Goal: Task Accomplishment & Management: Manage account settings

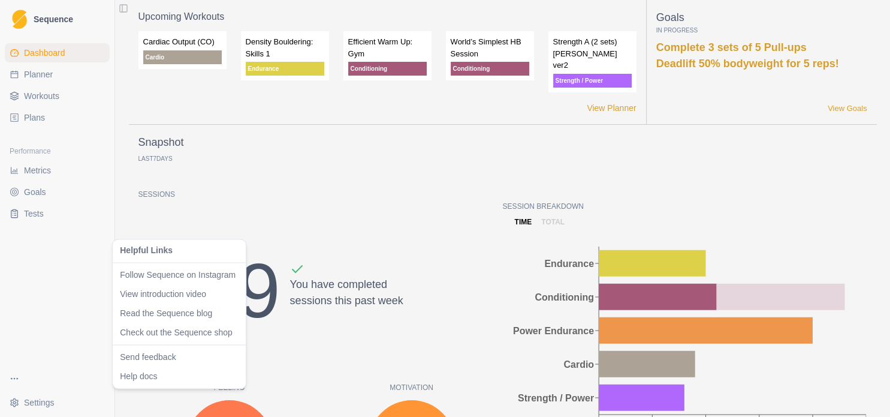
click at [45, 171] on html "Sequence Dashboard Planner Workouts Plans Performance Metrics Goals Tests Setti…" at bounding box center [445, 208] width 890 height 417
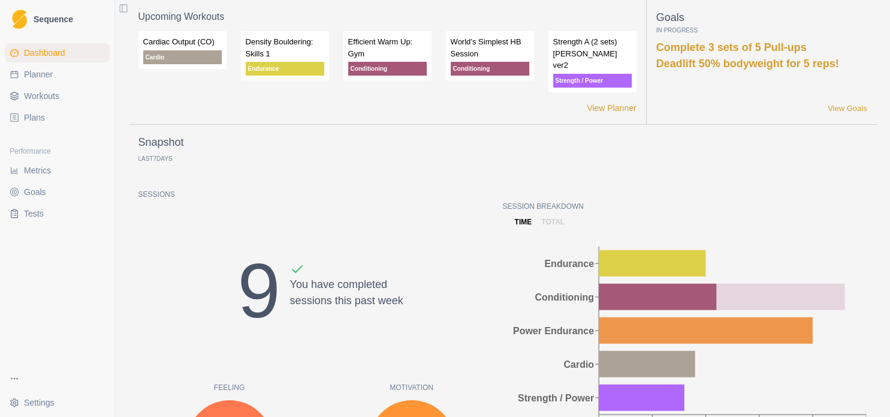
click at [45, 171] on span "Metrics" at bounding box center [37, 170] width 27 height 12
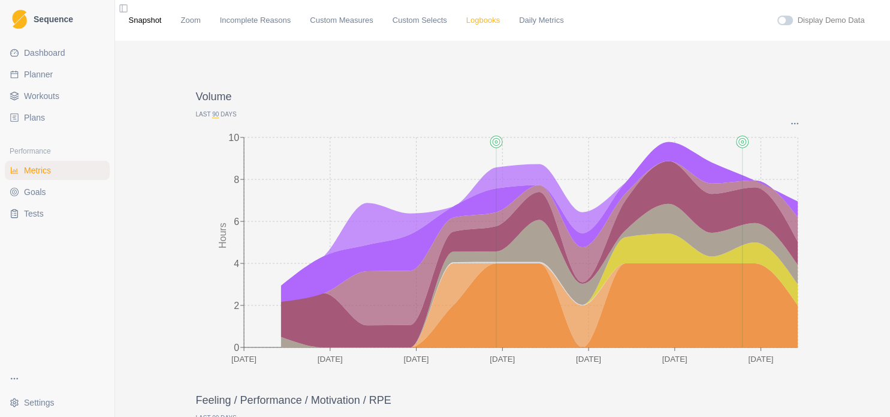
click at [466, 22] on link "Logbooks" at bounding box center [483, 20] width 34 height 12
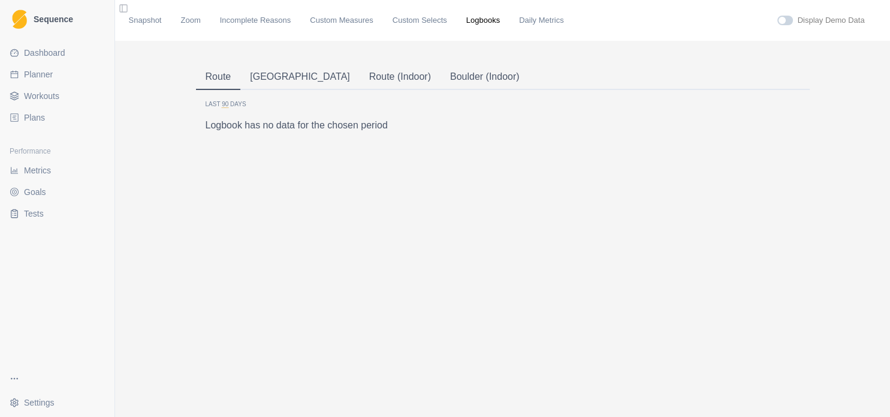
click at [207, 78] on button "Route" at bounding box center [218, 77] width 45 height 25
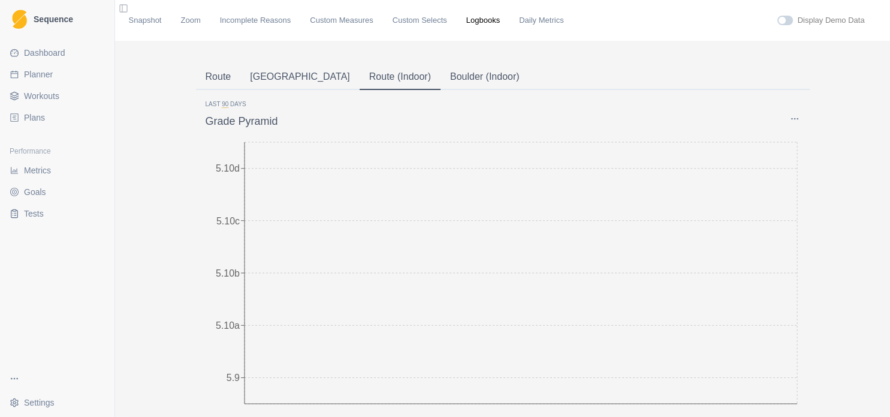
click at [360, 78] on button "Route (Indoor)" at bounding box center [400, 77] width 81 height 25
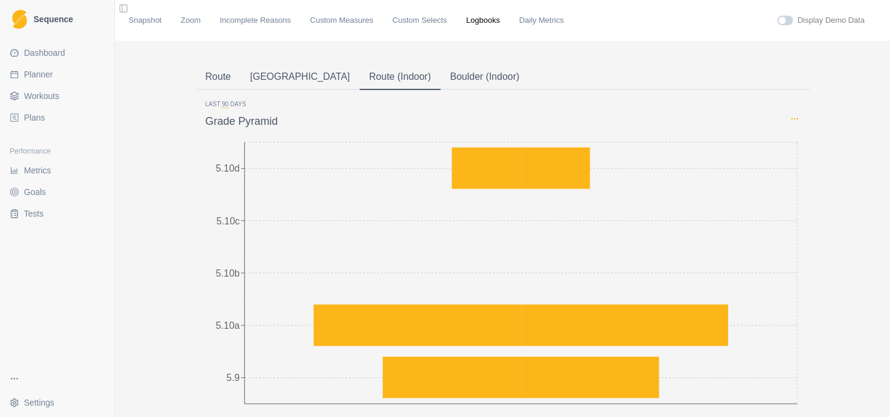
click at [790, 122] on icon "Options" at bounding box center [795, 119] width 10 height 10
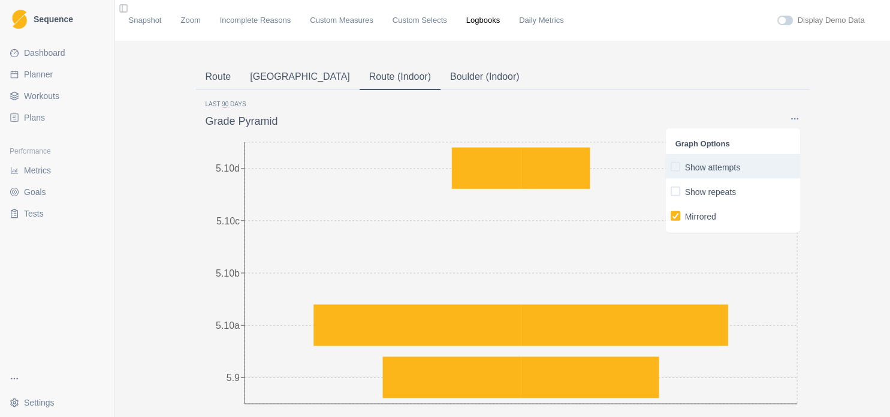
click at [696, 171] on p "Show attempts" at bounding box center [713, 167] width 56 height 13
click at [671, 167] on input "Show attempts" at bounding box center [670, 166] width 1 height 1
checkbox input "true"
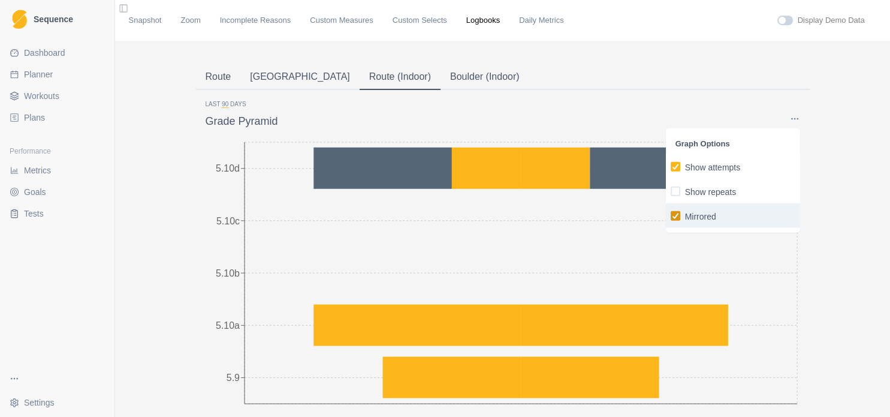
click at [671, 219] on span "button" at bounding box center [676, 215] width 10 height 10
click at [670, 216] on input "Mirrored" at bounding box center [670, 215] width 1 height 1
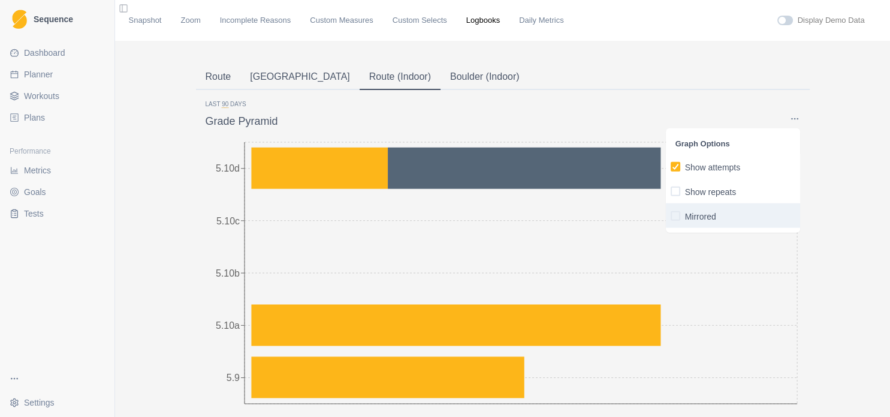
click at [671, 219] on span "button" at bounding box center [676, 215] width 10 height 10
click at [670, 216] on input "Mirrored" at bounding box center [670, 215] width 1 height 1
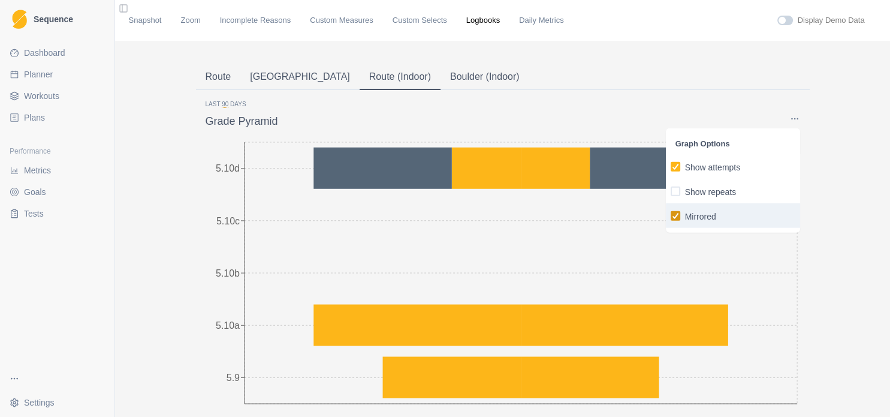
click at [672, 219] on div "button" at bounding box center [675, 215] width 7 height 7
click at [670, 216] on input "Mirrored" at bounding box center [670, 215] width 1 height 1
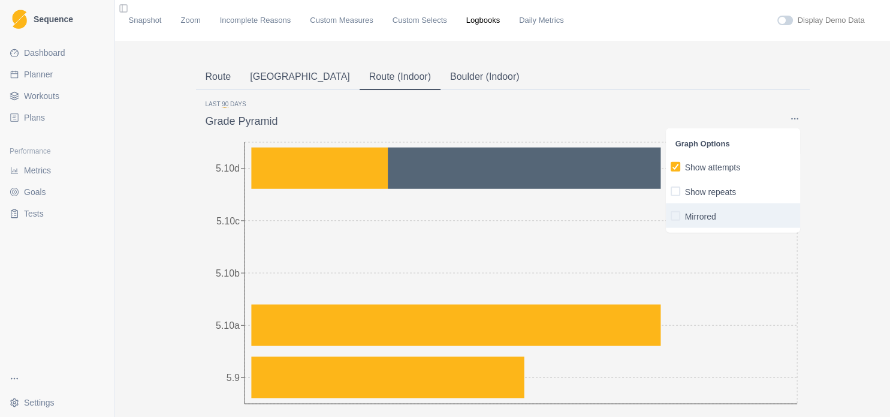
click at [671, 219] on span "button" at bounding box center [676, 215] width 10 height 10
click at [670, 216] on input "Mirrored" at bounding box center [670, 215] width 1 height 1
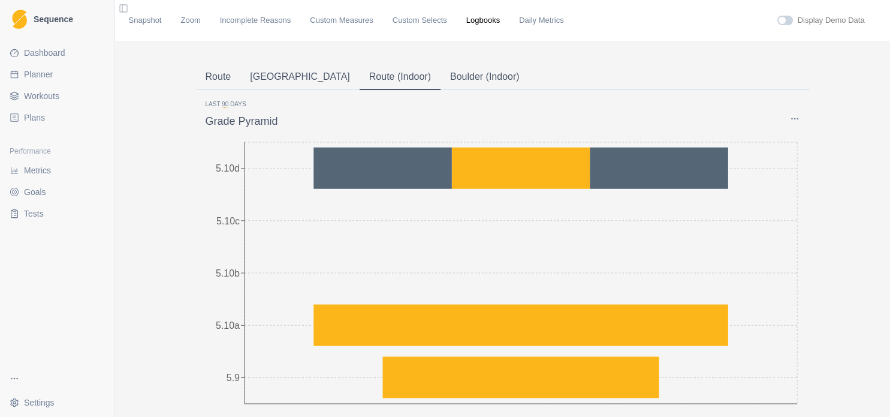
click at [784, 120] on div "Grade Pyramid Graph Options Show attempts Show repeats Mirrored" at bounding box center [503, 119] width 595 height 21
click at [790, 120] on icon "Options" at bounding box center [795, 119] width 10 height 10
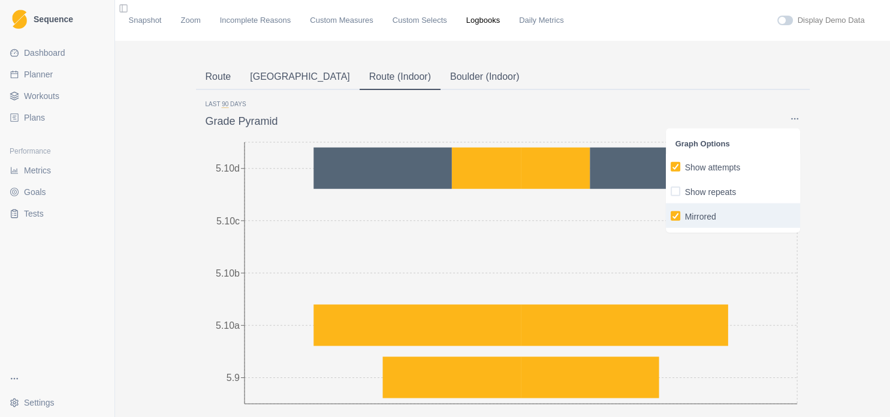
click at [723, 212] on label "Mirrored" at bounding box center [733, 215] width 125 height 15
click at [671, 215] on input "Mirrored" at bounding box center [670, 215] width 1 height 1
checkbox input "false"
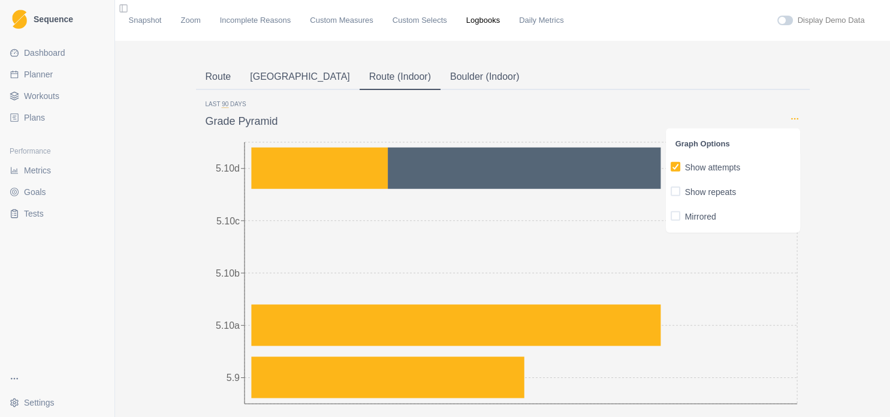
click at [790, 120] on icon "Options" at bounding box center [795, 119] width 10 height 10
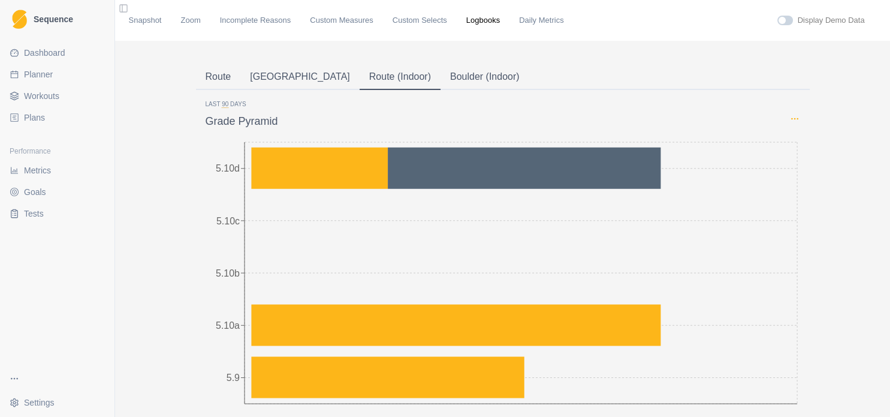
click at [790, 119] on icon "Options" at bounding box center [795, 119] width 10 height 10
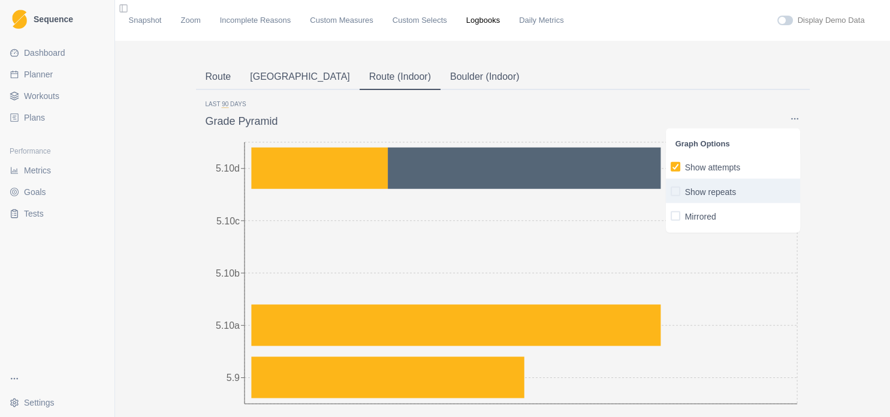
click at [707, 195] on p "Show repeats" at bounding box center [711, 192] width 52 height 13
click at [671, 191] on input "Show repeats" at bounding box center [670, 191] width 1 height 1
click at [706, 195] on p "Show repeats" at bounding box center [711, 192] width 52 height 13
click at [671, 191] on input "Show repeats" at bounding box center [670, 191] width 1 height 1
checkbox input "false"
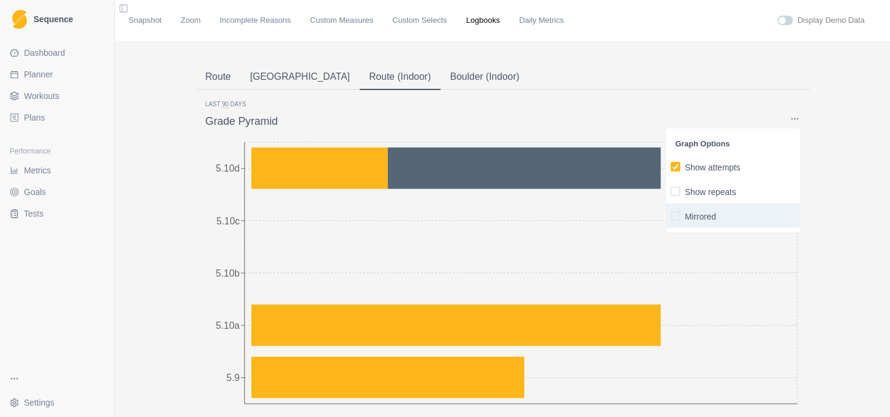
click at [699, 218] on p "Mirrored" at bounding box center [700, 216] width 31 height 13
click at [671, 216] on input "Mirrored" at bounding box center [670, 215] width 1 height 1
checkbox input "true"
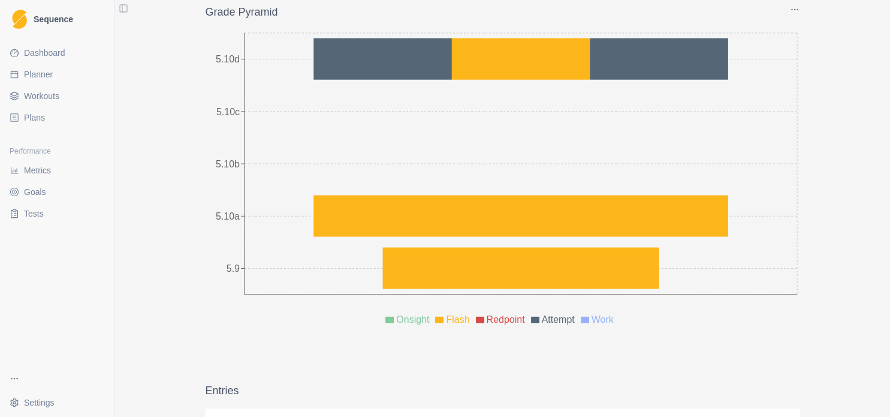
scroll to position [106, 0]
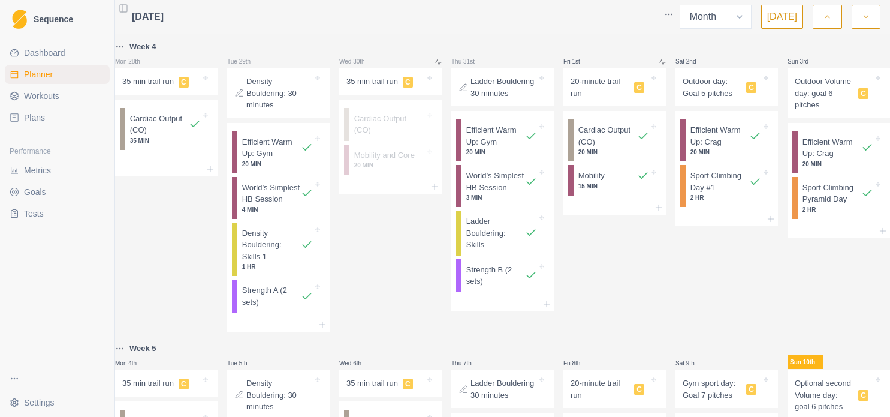
select select "month"
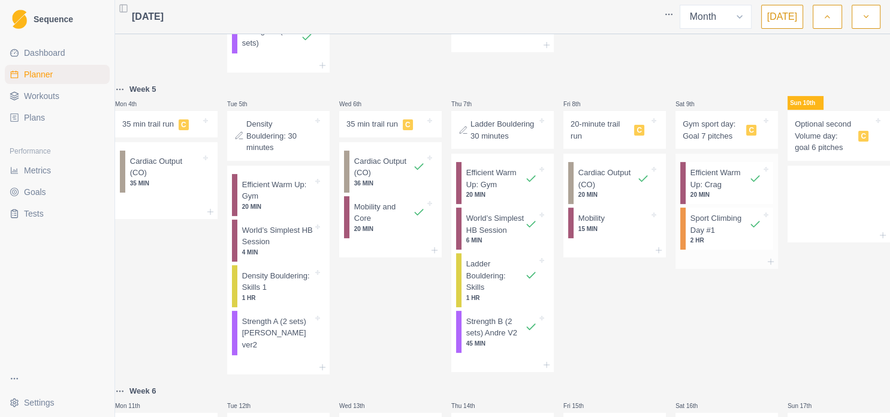
click at [715, 236] on p "Sport Climbing Day #1" at bounding box center [720, 223] width 59 height 23
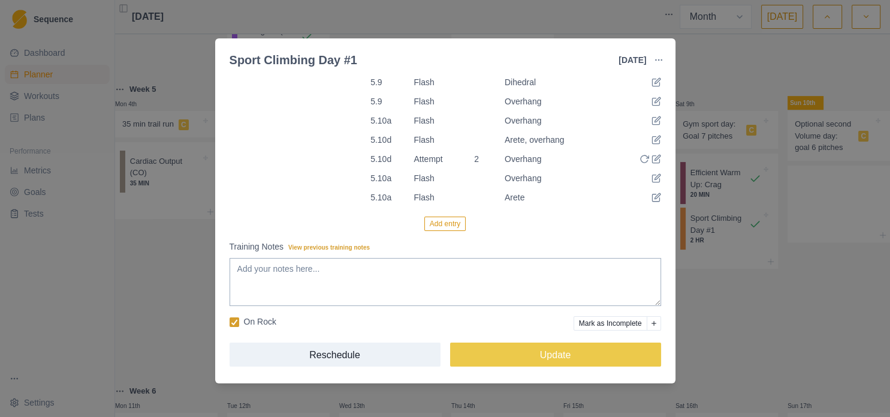
scroll to position [216, 0]
click at [238, 323] on span at bounding box center [235, 322] width 10 height 10
click at [230, 322] on input "On Rock" at bounding box center [229, 321] width 1 height 1
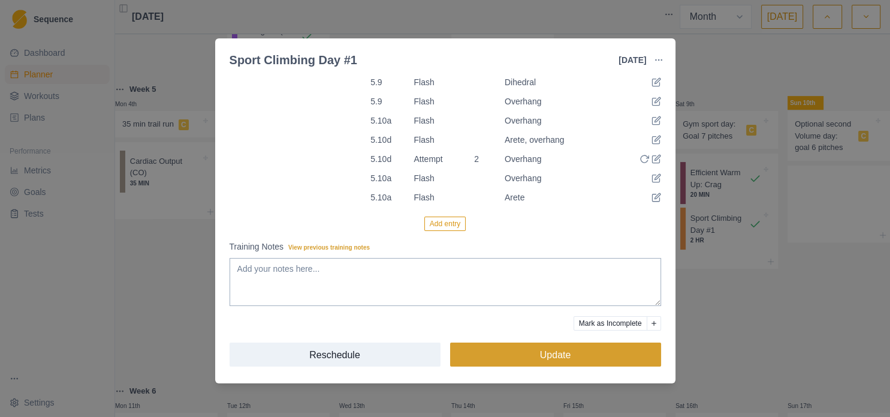
click at [505, 363] on button "Update" at bounding box center [555, 354] width 211 height 24
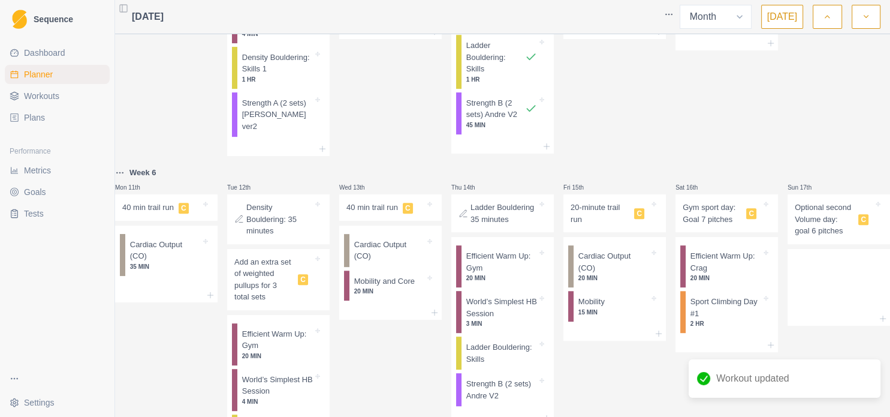
scroll to position [518, 0]
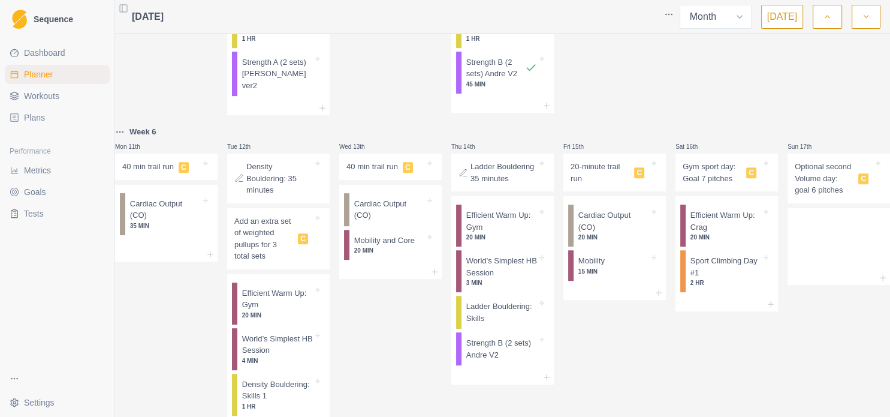
click at [50, 80] on link "Planner" at bounding box center [57, 74] width 105 height 19
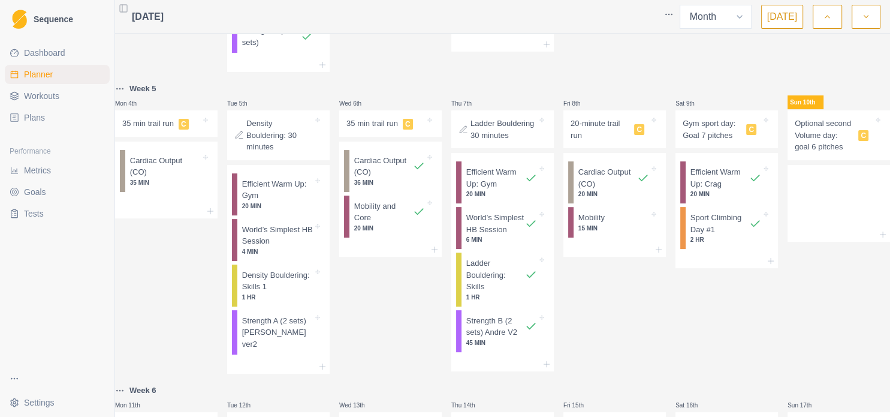
scroll to position [259, 0]
click at [610, 233] on p "15 MIN" at bounding box center [614, 228] width 71 height 9
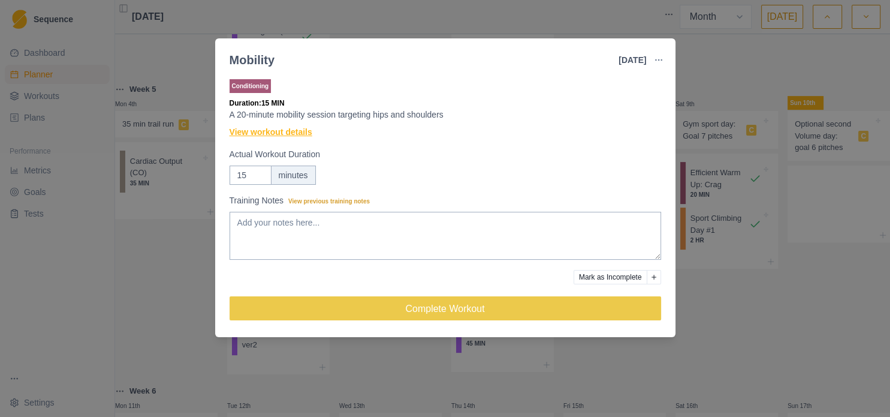
click at [280, 131] on link "View workout details" at bounding box center [271, 132] width 83 height 13
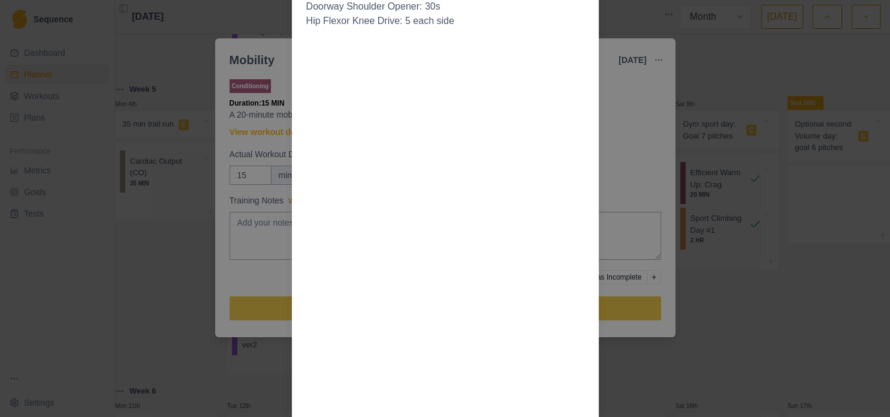
scroll to position [0, 0]
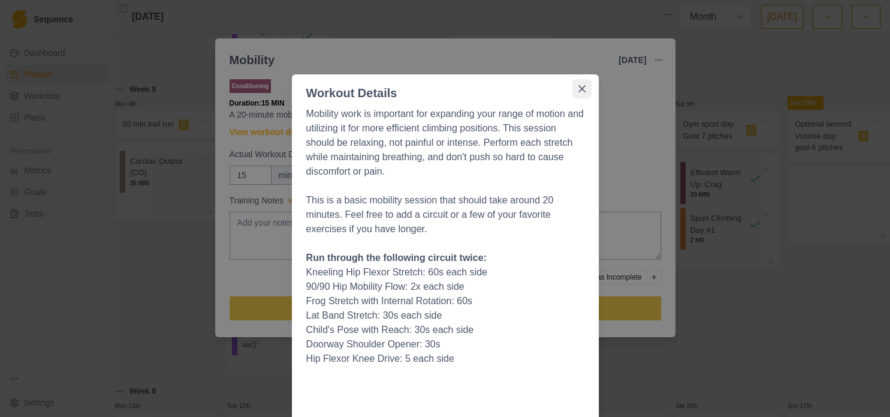
click at [574, 92] on button "Close" at bounding box center [582, 88] width 19 height 19
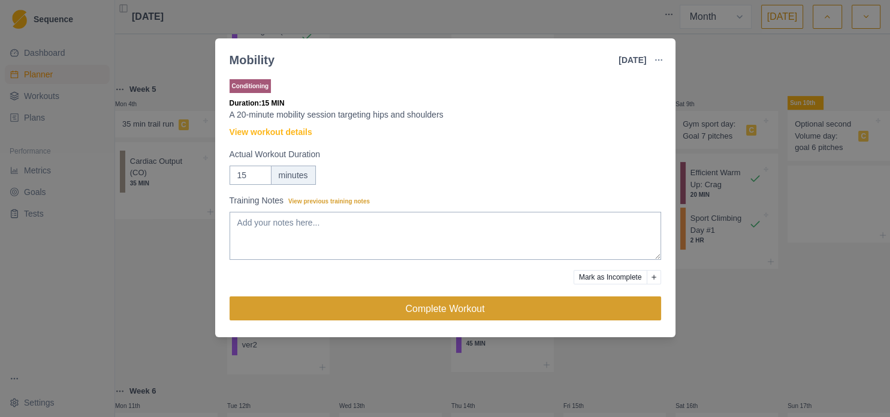
click at [573, 304] on button "Complete Workout" at bounding box center [446, 308] width 432 height 24
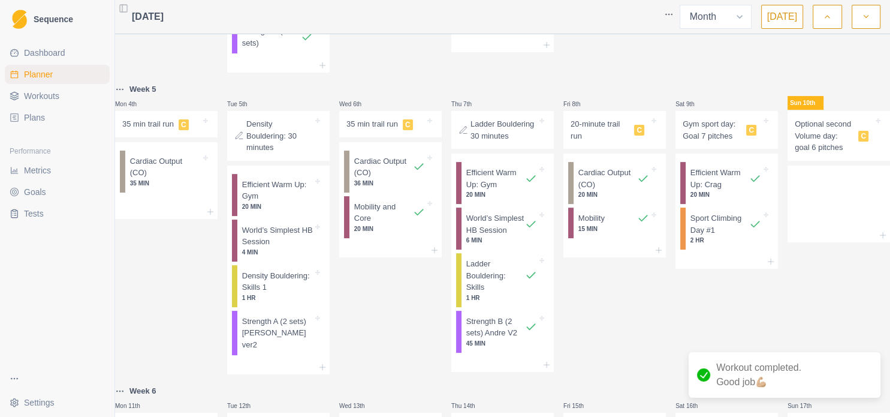
click at [652, 324] on div "Fri 8th 20-minute trail run C Cardiac Output (CO) 20 MIN Mobility 15 MIN" at bounding box center [615, 228] width 103 height 292
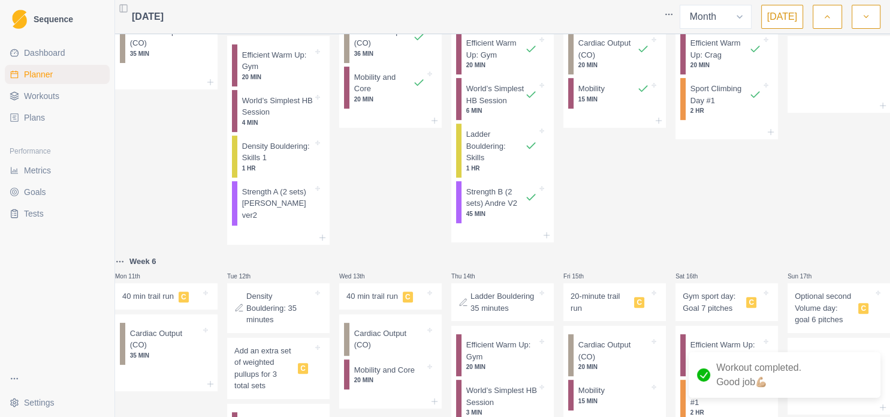
scroll to position [259, 0]
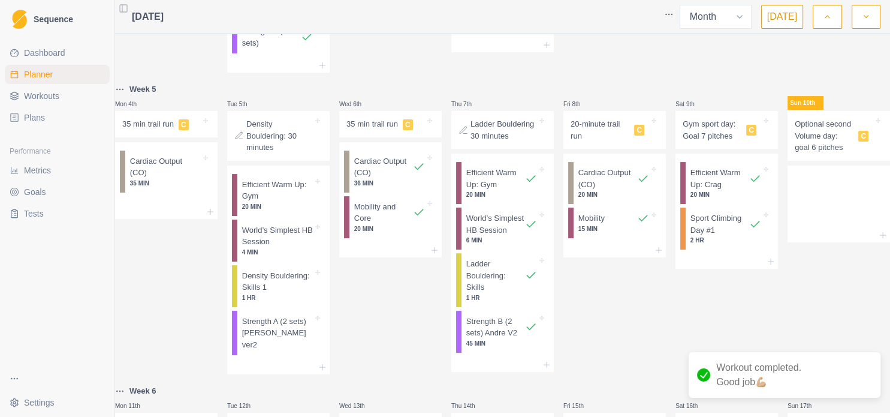
click at [812, 153] on p "Optional second Volume day: goal 6 pitches" at bounding box center [824, 135] width 59 height 35
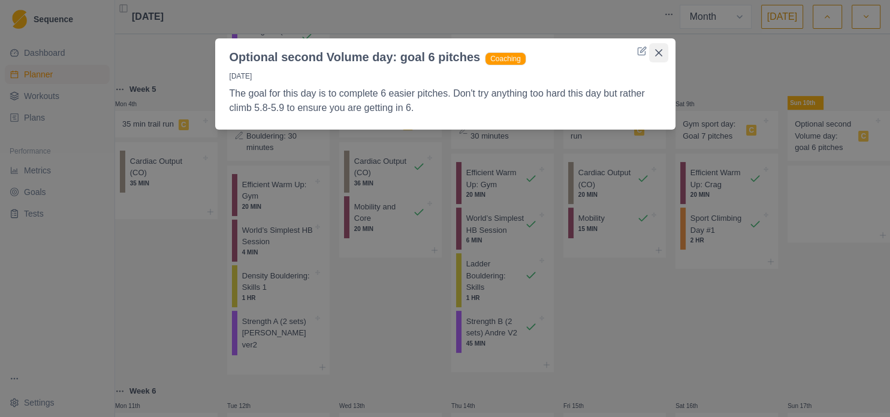
click at [658, 55] on icon "Close" at bounding box center [658, 52] width 7 height 7
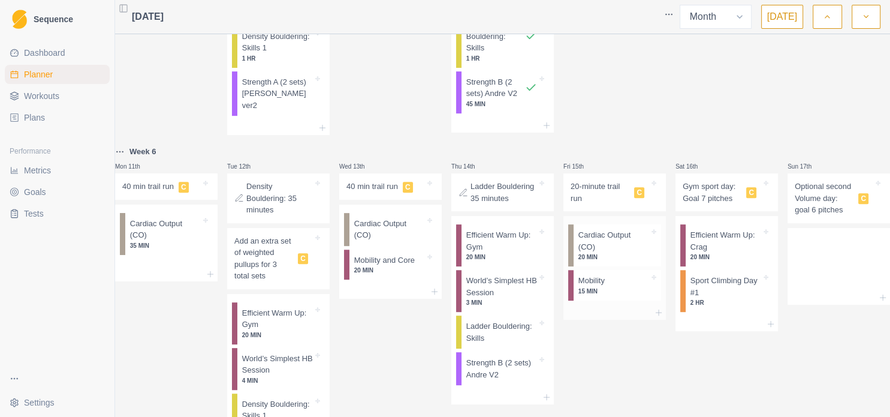
scroll to position [518, 0]
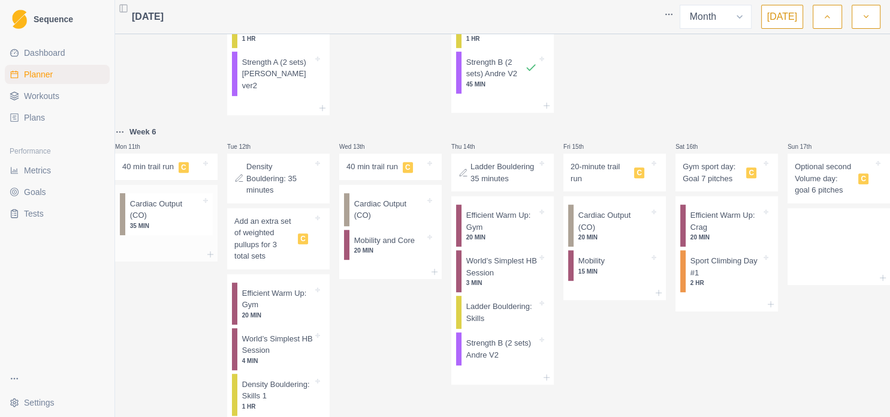
click at [164, 221] on p "Cardiac Output (CO)" at bounding box center [165, 209] width 71 height 23
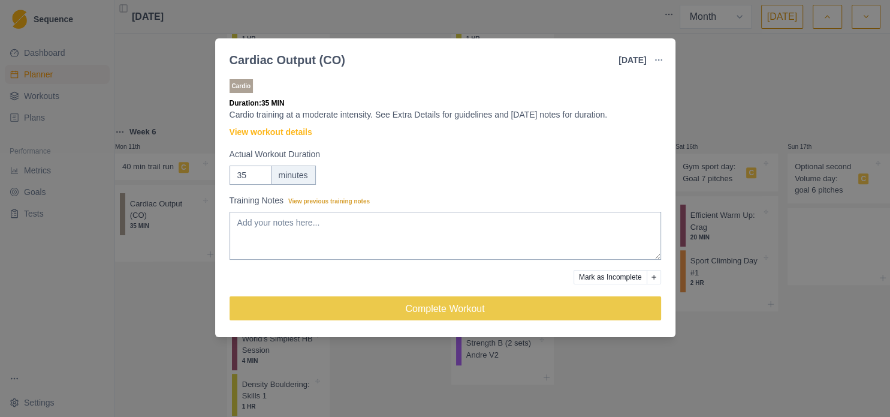
click at [179, 323] on div "Cardiac Output (CO) [DATE] Link To Goal View Workout Metrics Edit Original Work…" at bounding box center [445, 208] width 890 height 417
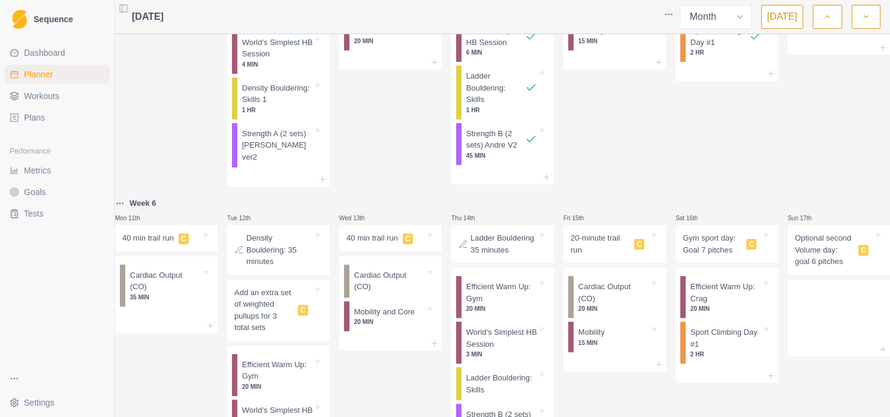
scroll to position [521, 0]
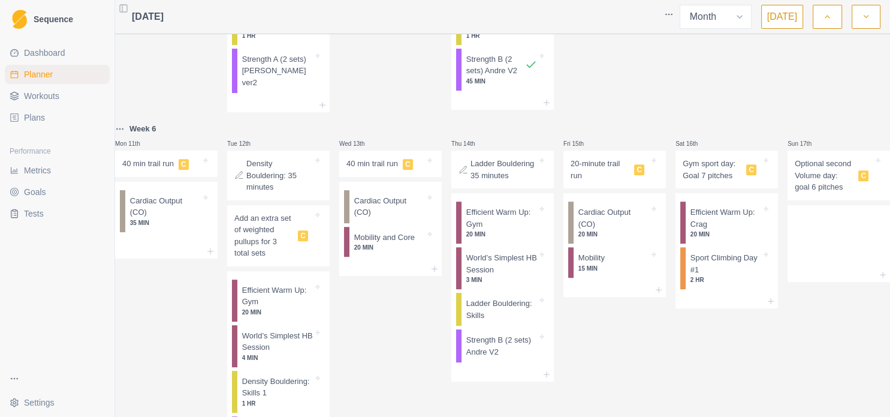
click at [269, 259] on p "Add an extra set of weighted pullups for 3 total sets" at bounding box center [263, 235] width 59 height 47
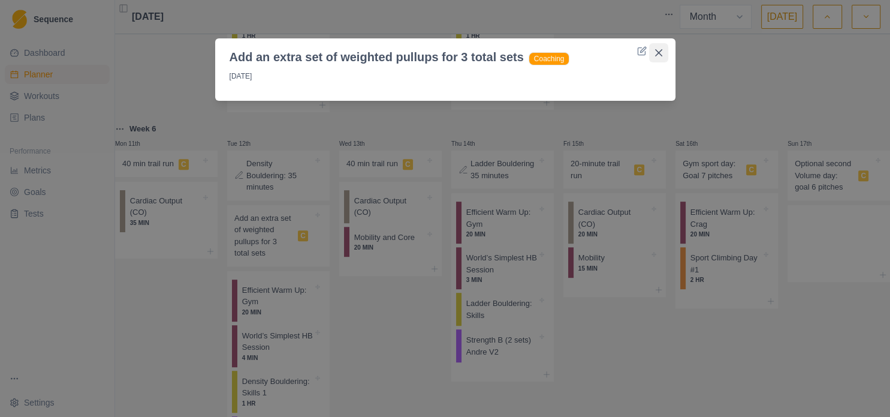
click at [658, 56] on icon "Close" at bounding box center [658, 52] width 7 height 7
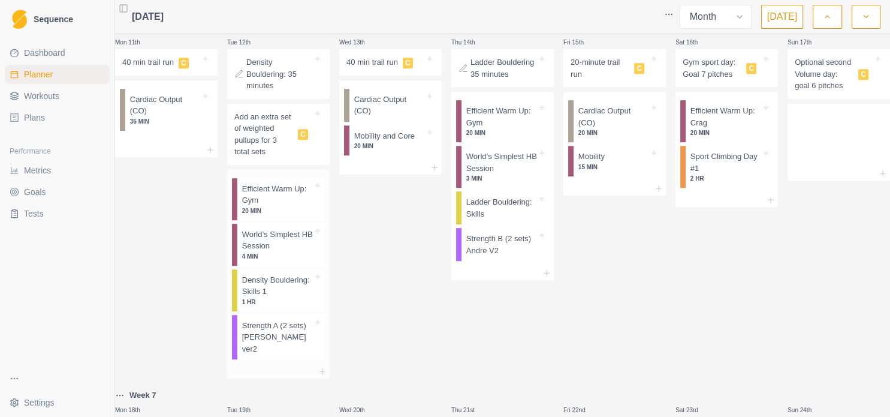
scroll to position [650, 0]
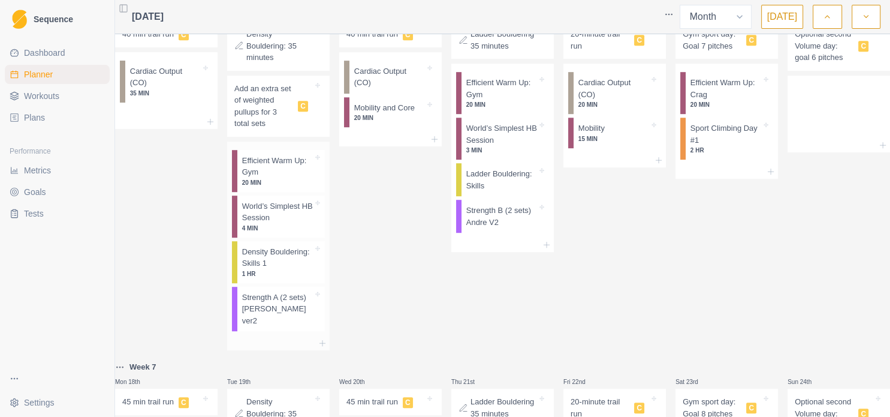
click at [276, 278] on p "1 HR" at bounding box center [277, 273] width 71 height 9
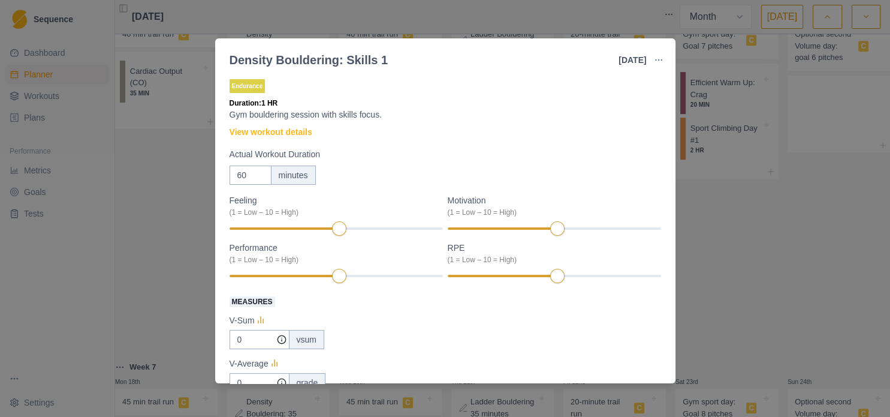
click at [761, 337] on div "Density Bouldering: Skills 1 [DATE] Link To Goal View Workout Metrics Edit Orig…" at bounding box center [445, 208] width 890 height 417
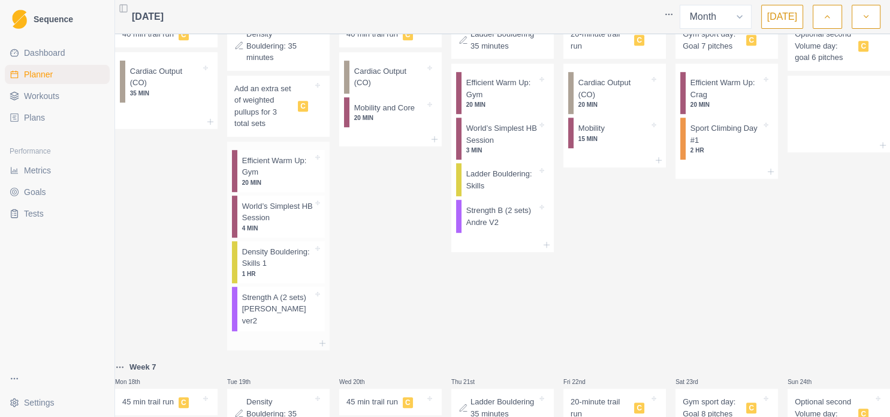
click at [258, 327] on p "Strength A (2 sets) [PERSON_NAME] ver2" at bounding box center [277, 308] width 71 height 35
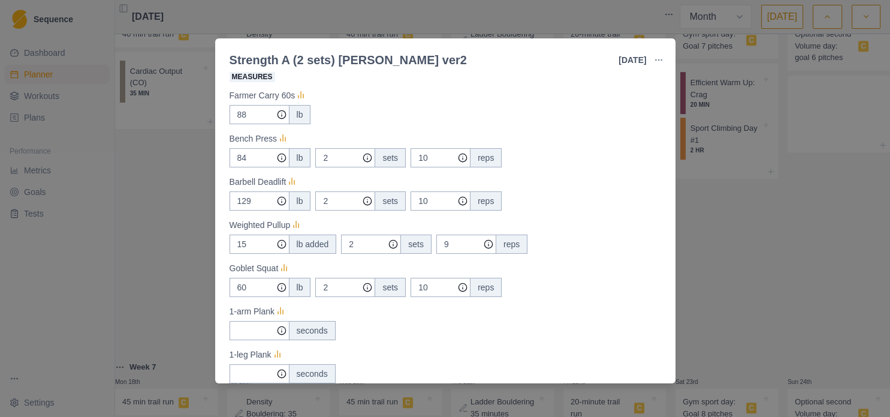
scroll to position [236, 0]
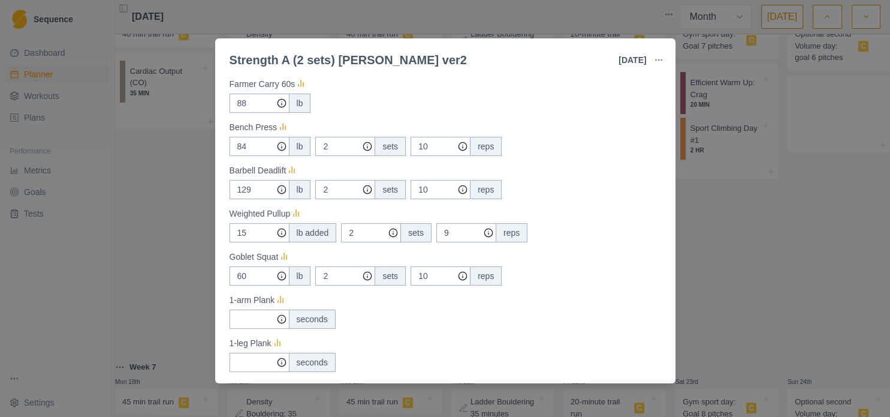
click at [754, 303] on div "Strength A (2 sets) [PERSON_NAME] ver2 [DATE] Link To Goal View Workout Metrics…" at bounding box center [445, 208] width 890 height 417
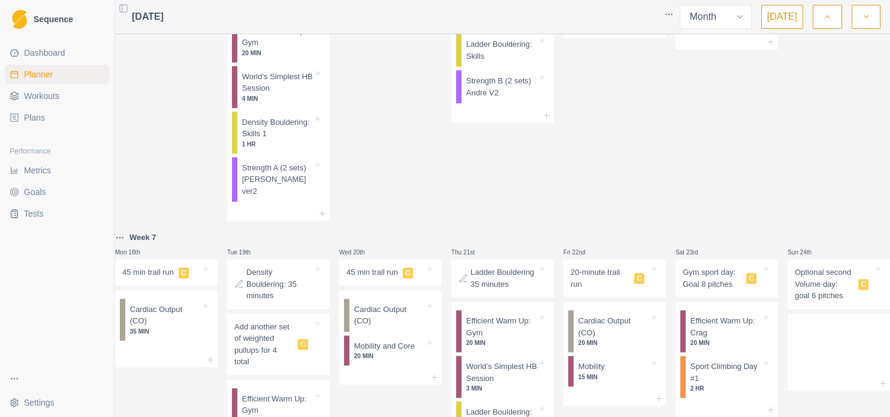
scroll to position [1298, 0]
